Goal: Transaction & Acquisition: Obtain resource

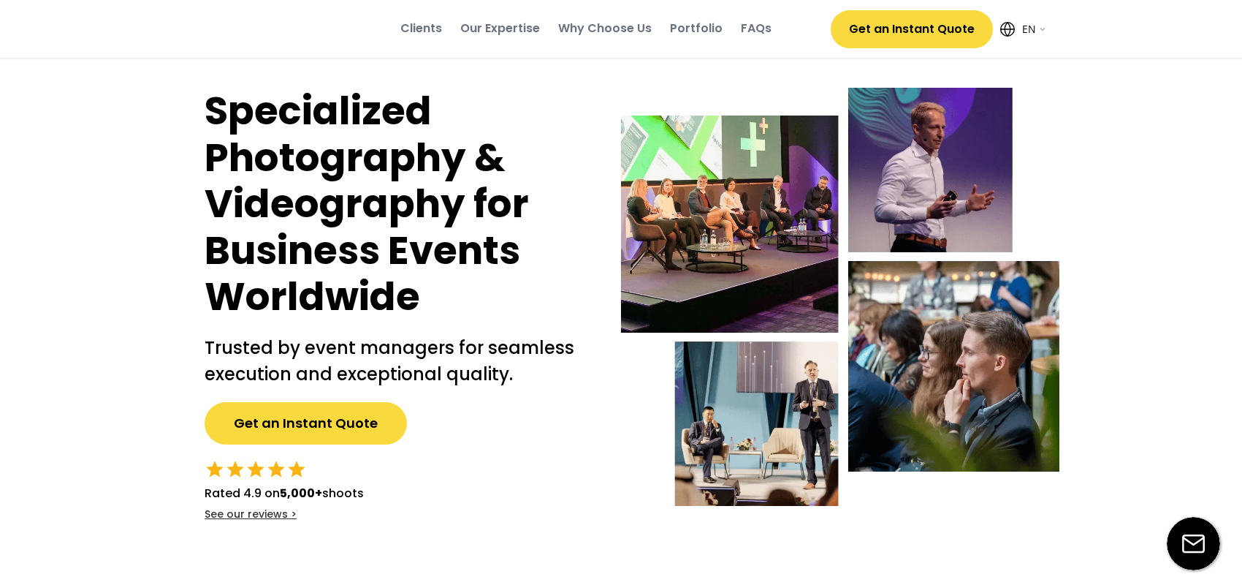
select select ""en""
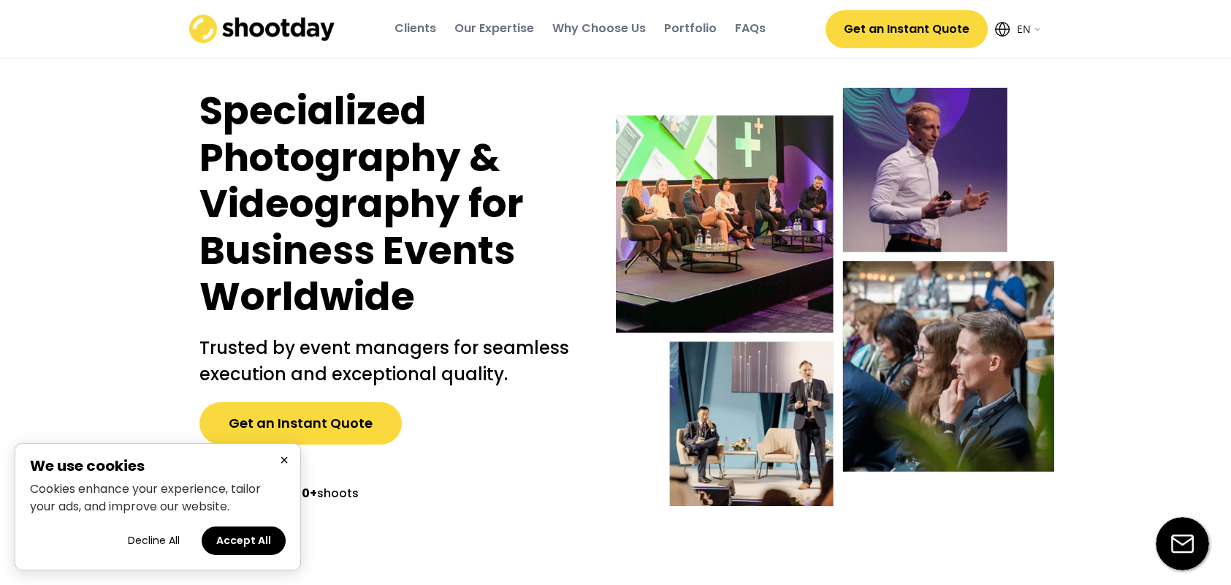
click at [343, 431] on button "Get an Instant Quote" at bounding box center [300, 423] width 202 height 42
